Goal: Transaction & Acquisition: Purchase product/service

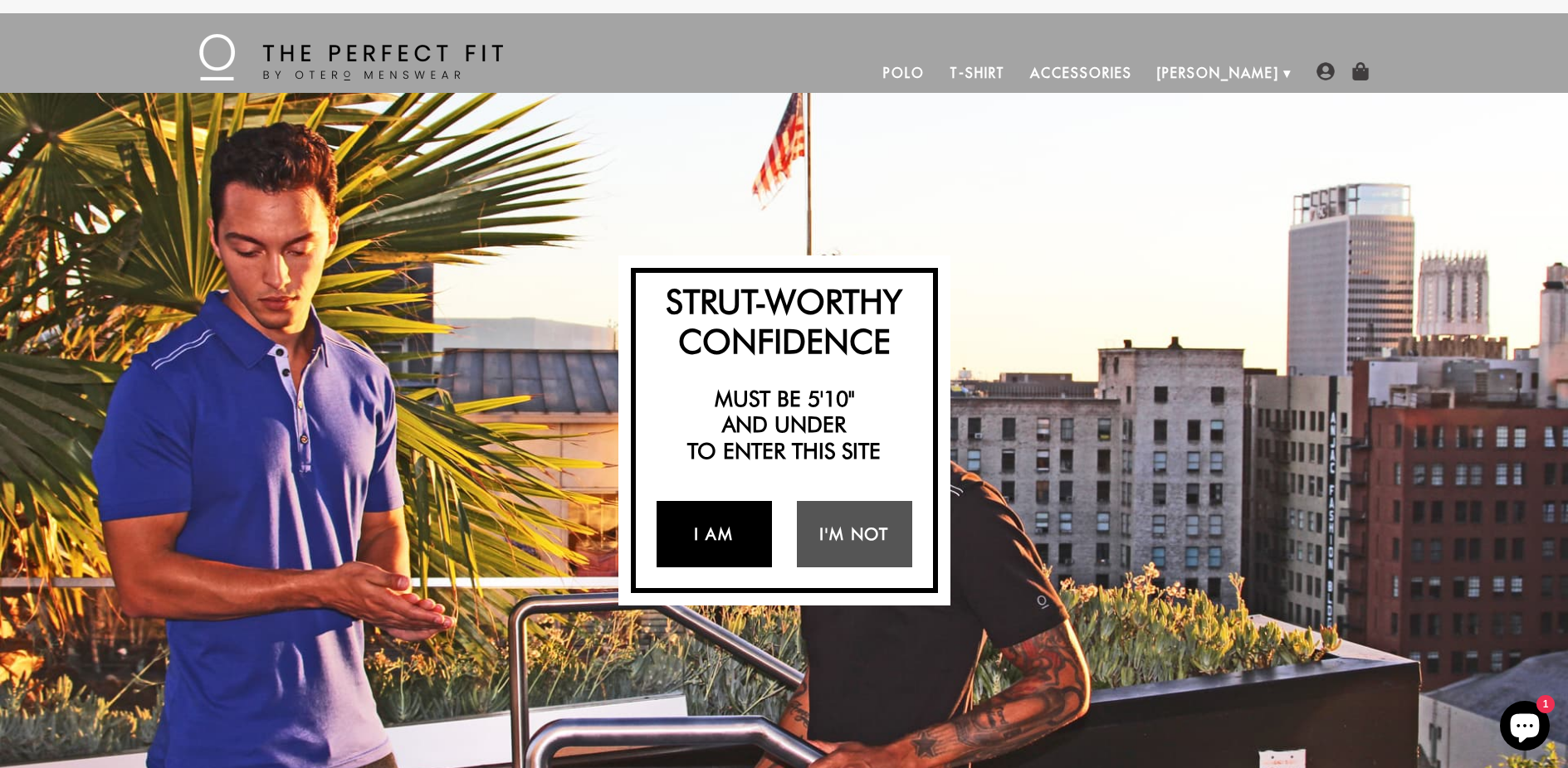
click at [729, 533] on link "I Am" at bounding box center [714, 534] width 115 height 66
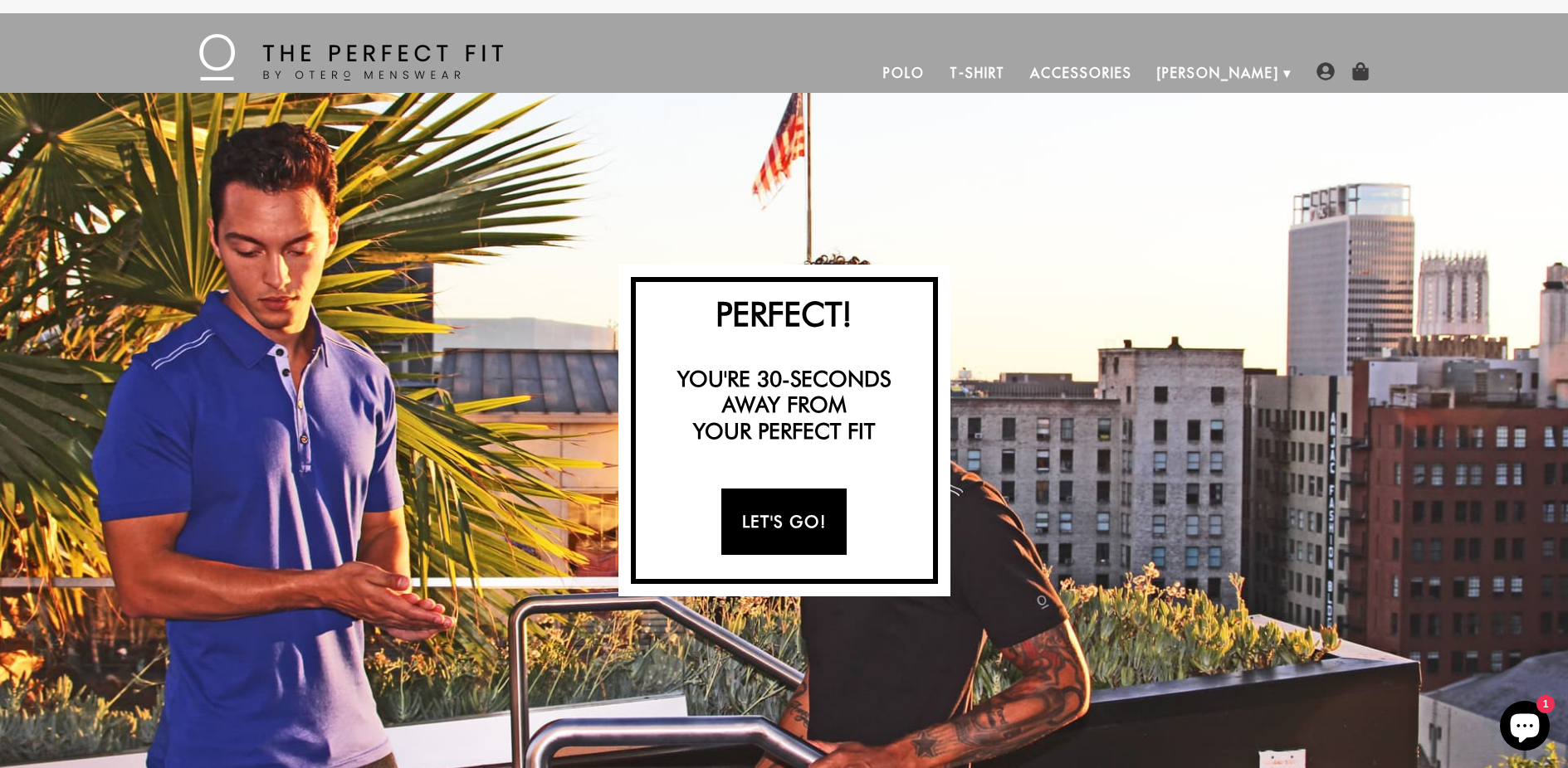
click at [776, 512] on link "Let's Go!" at bounding box center [784, 522] width 125 height 66
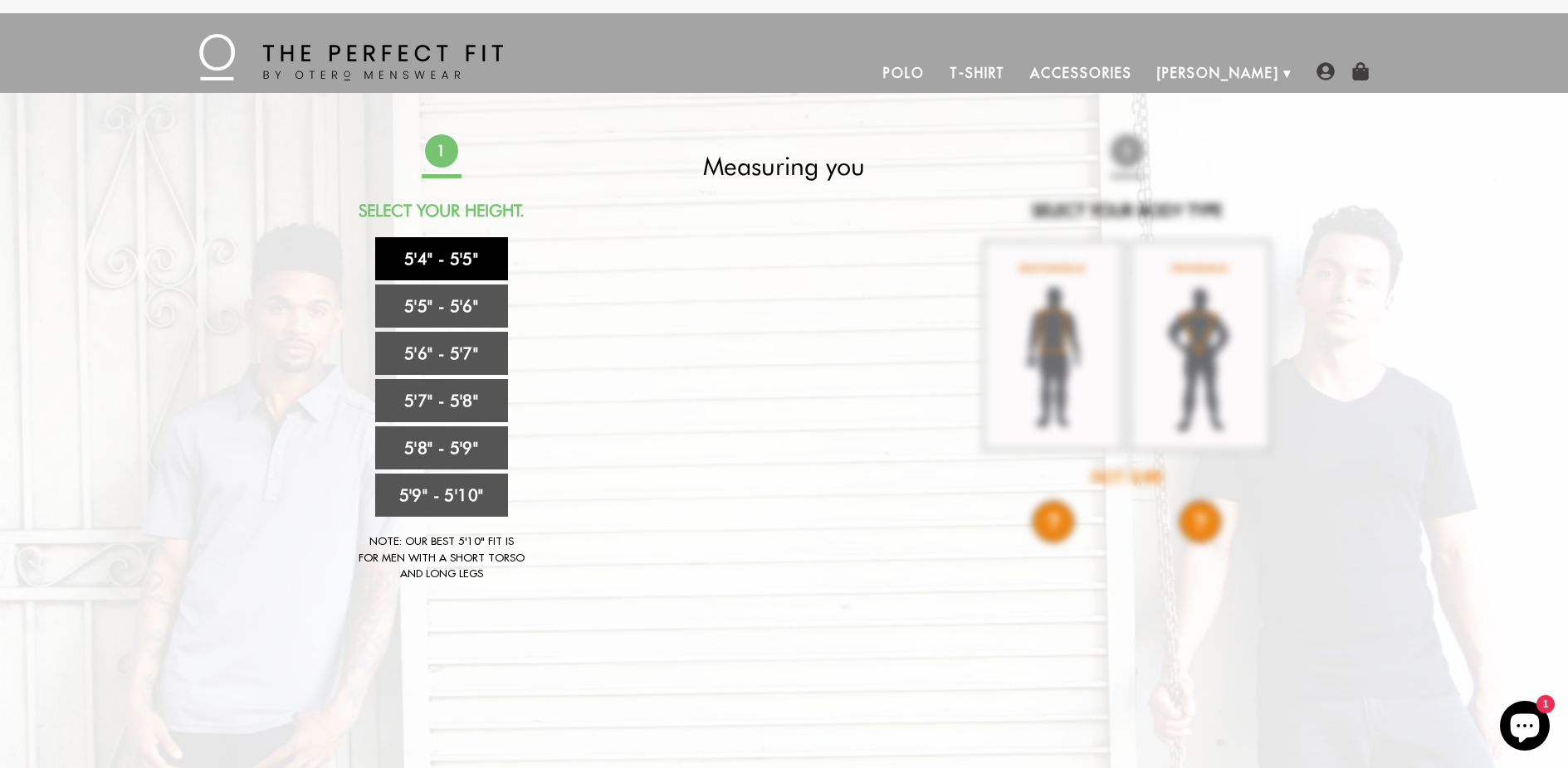
click at [448, 255] on link "5'4" - 5'5"" at bounding box center [442, 258] width 133 height 43
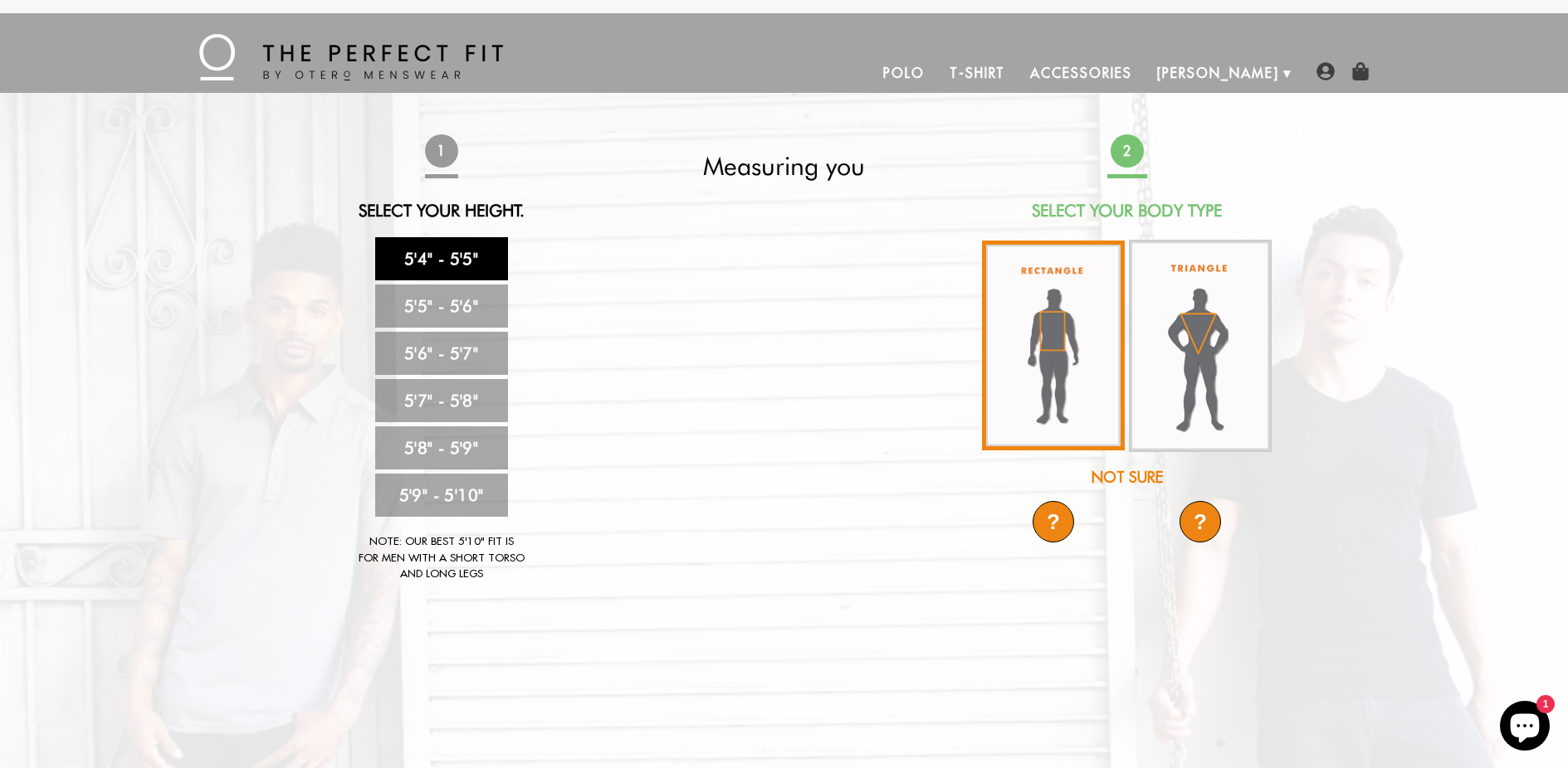
click at [1053, 330] on img at bounding box center [1054, 346] width 143 height 210
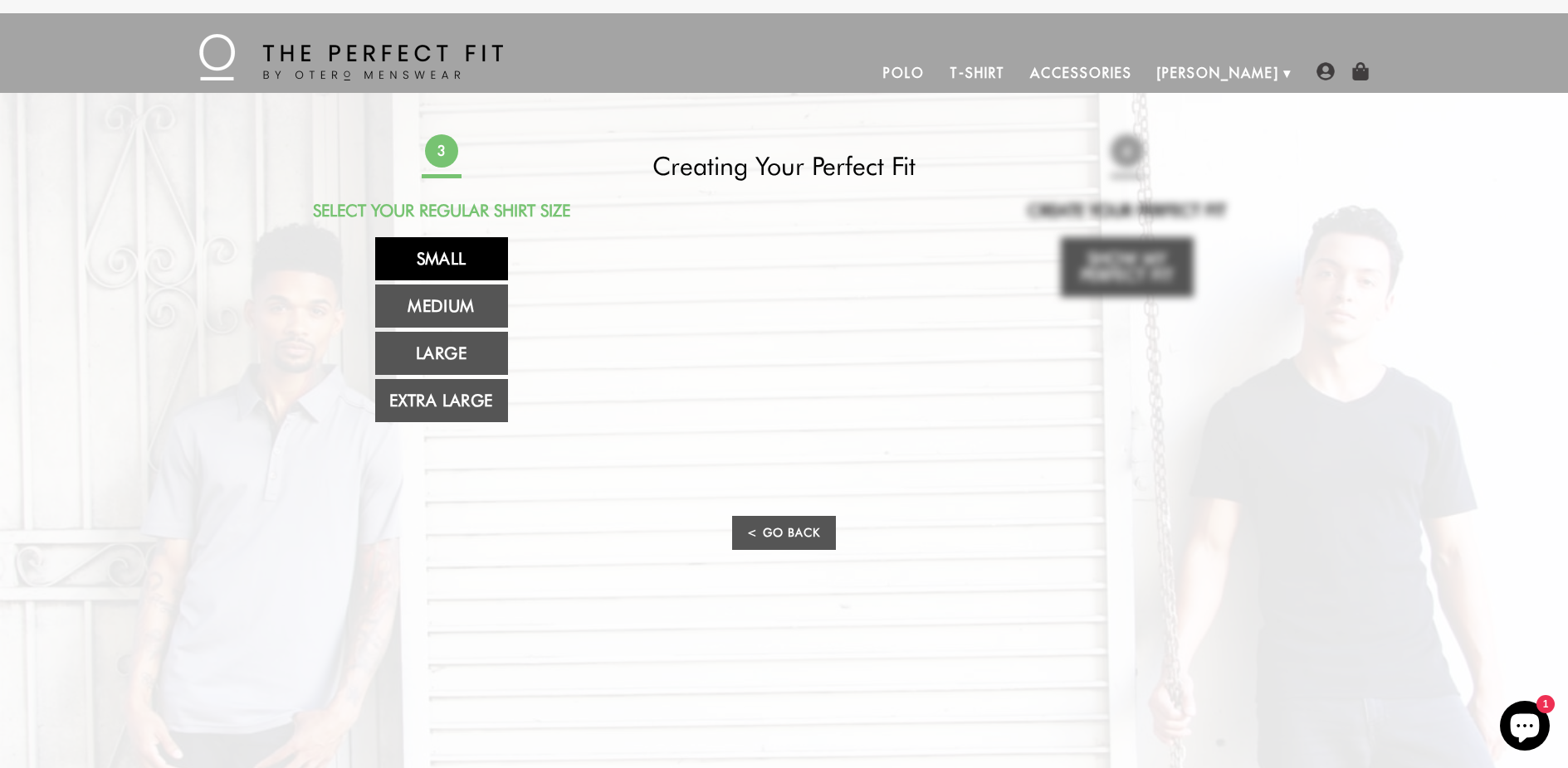
click at [453, 255] on link "Small" at bounding box center [442, 258] width 133 height 43
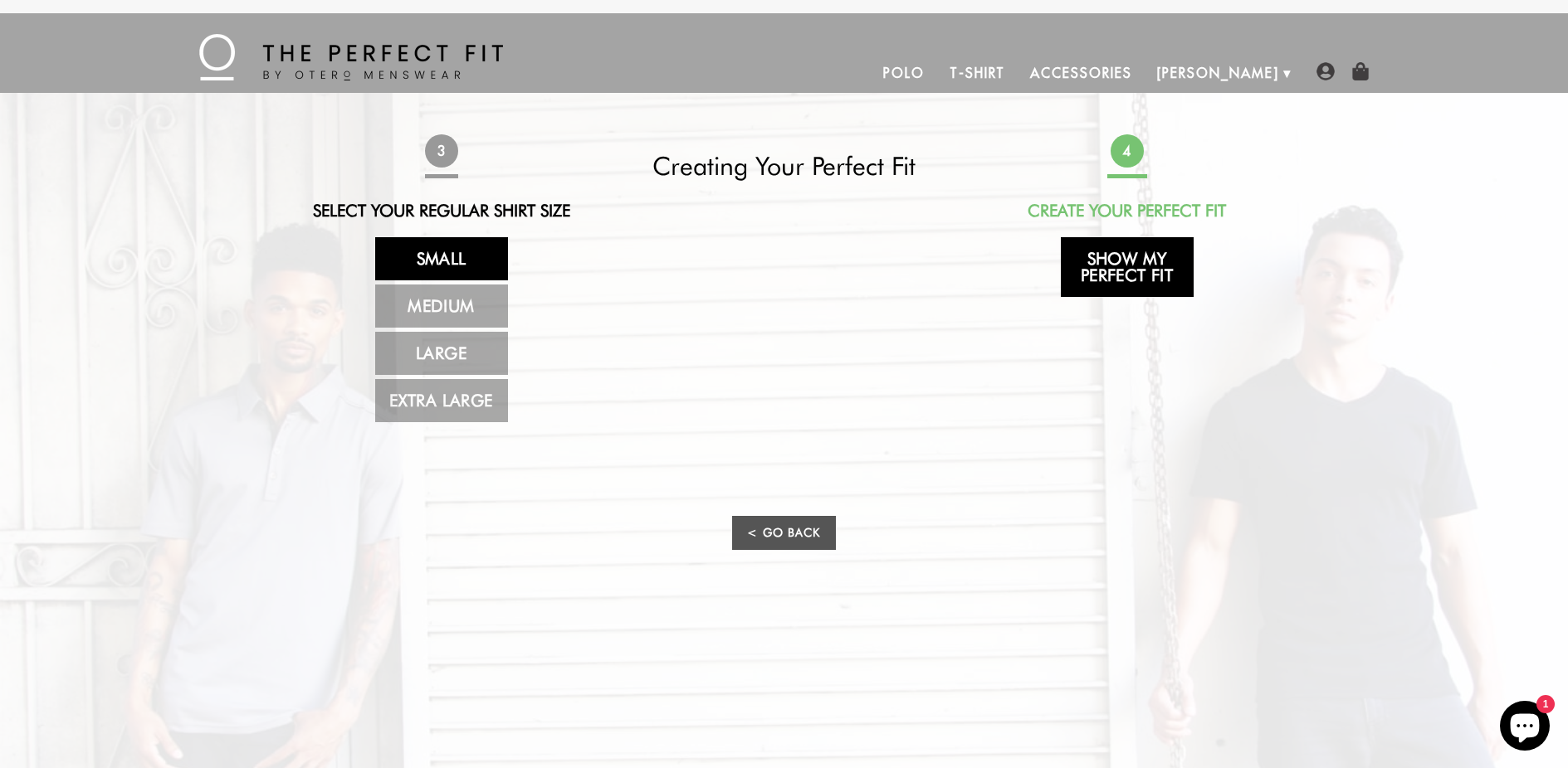
click at [1145, 270] on link "Show My Perfect Fit" at bounding box center [1128, 267] width 133 height 60
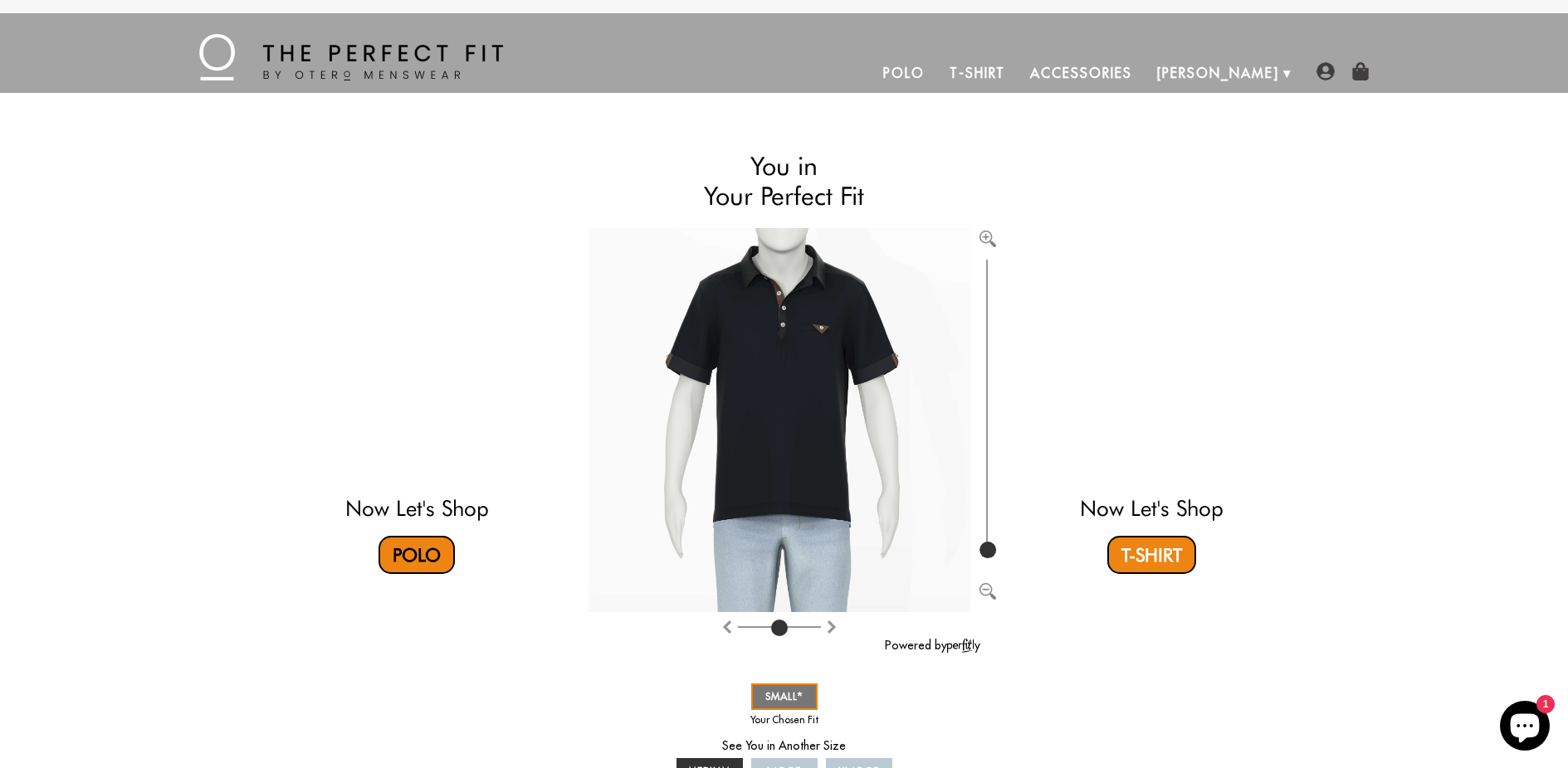
click at [424, 555] on link "Polo" at bounding box center [417, 554] width 77 height 38
